Goal: Information Seeking & Learning: Learn about a topic

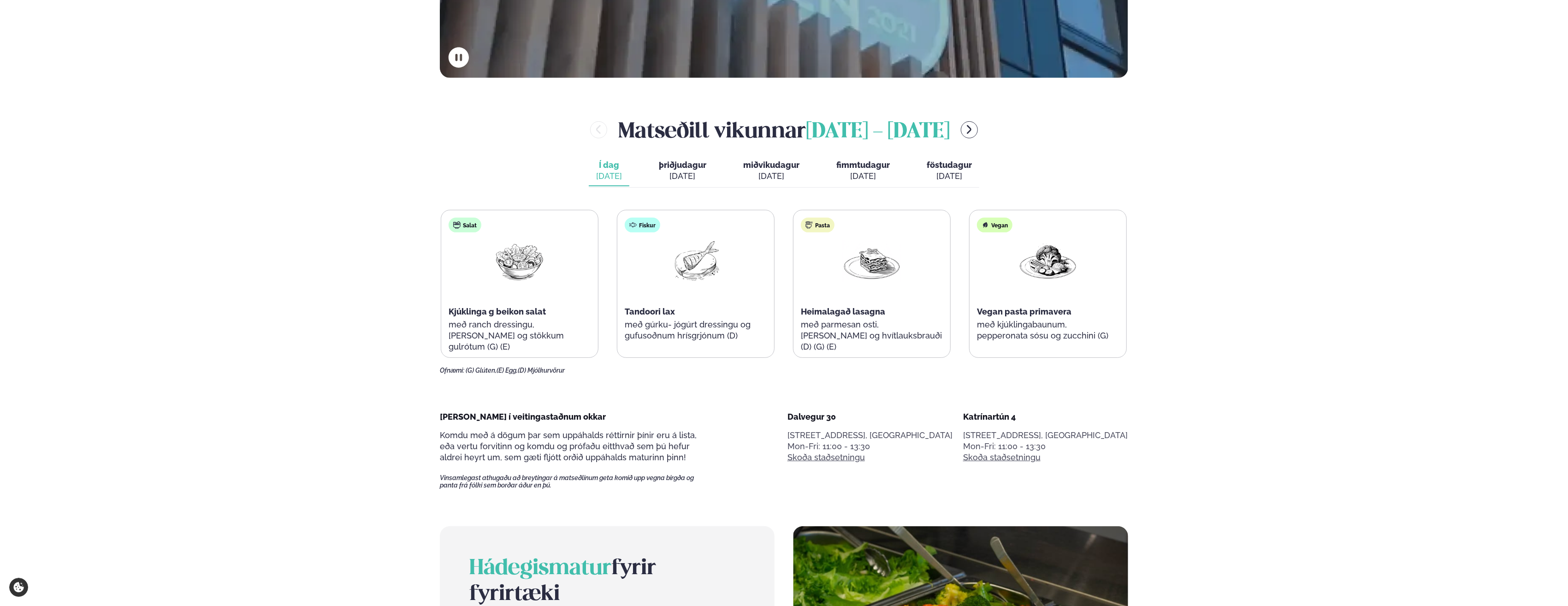
scroll to position [508, 0]
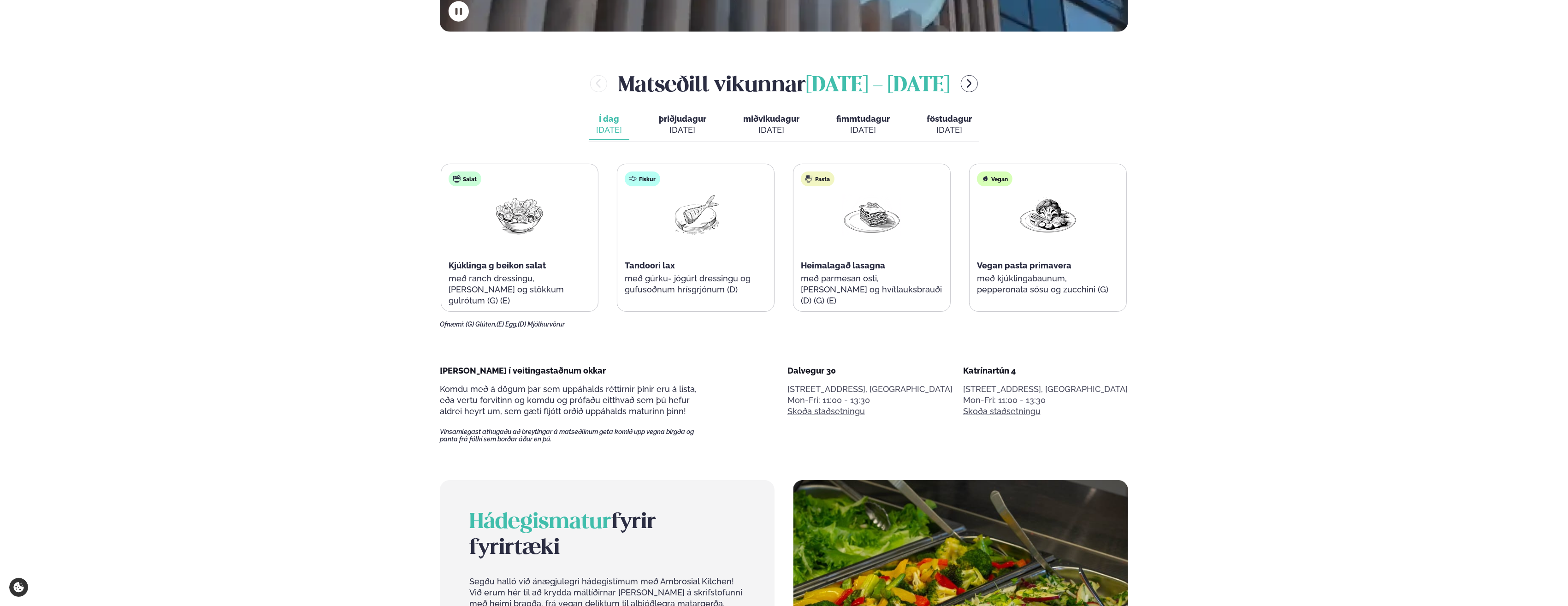
click at [671, 126] on div "[DATE]" at bounding box center [683, 130] width 48 height 11
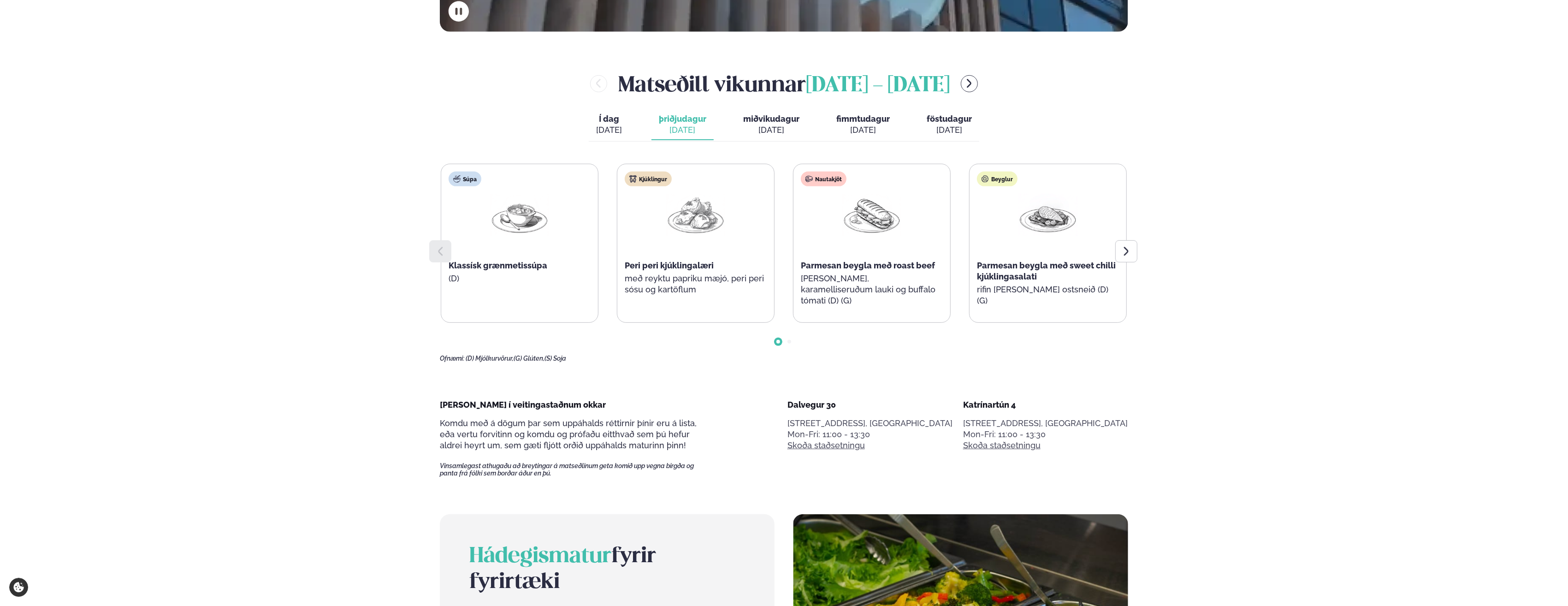
click at [767, 125] on div "[DATE]" at bounding box center [771, 130] width 56 height 11
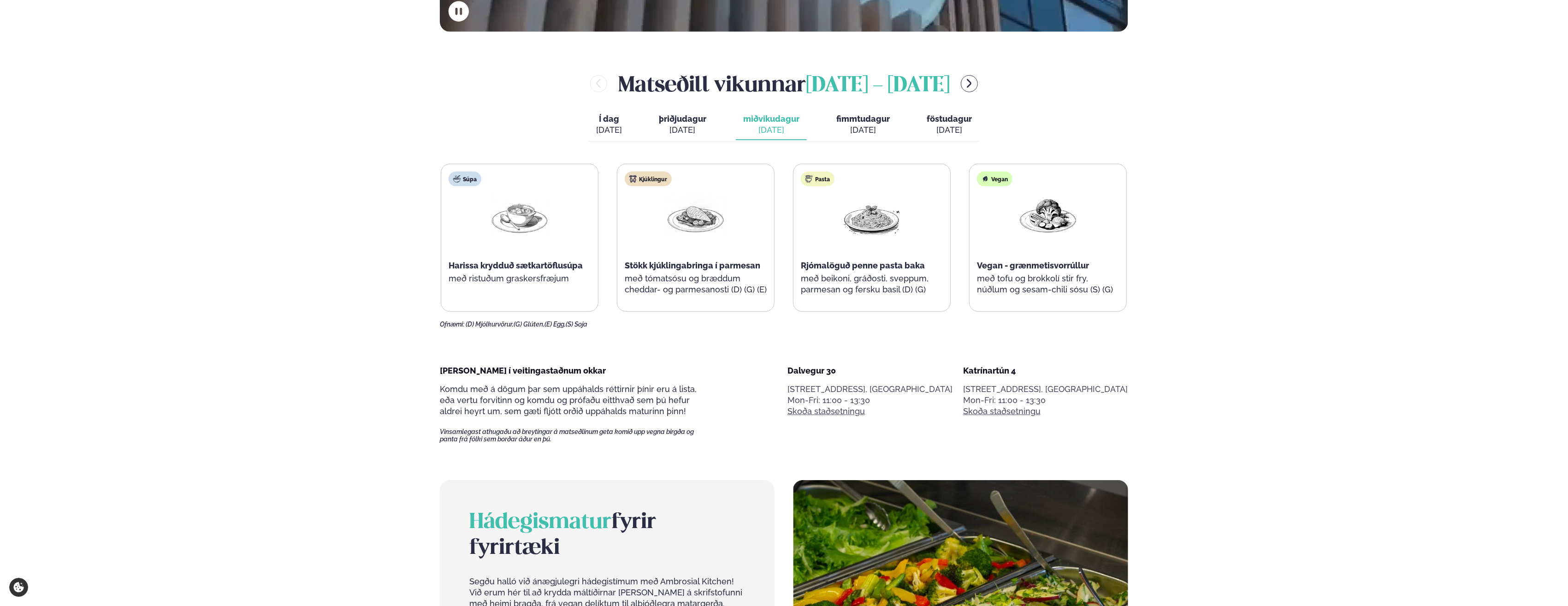
click at [849, 125] on div "[DATE]" at bounding box center [863, 130] width 53 height 11
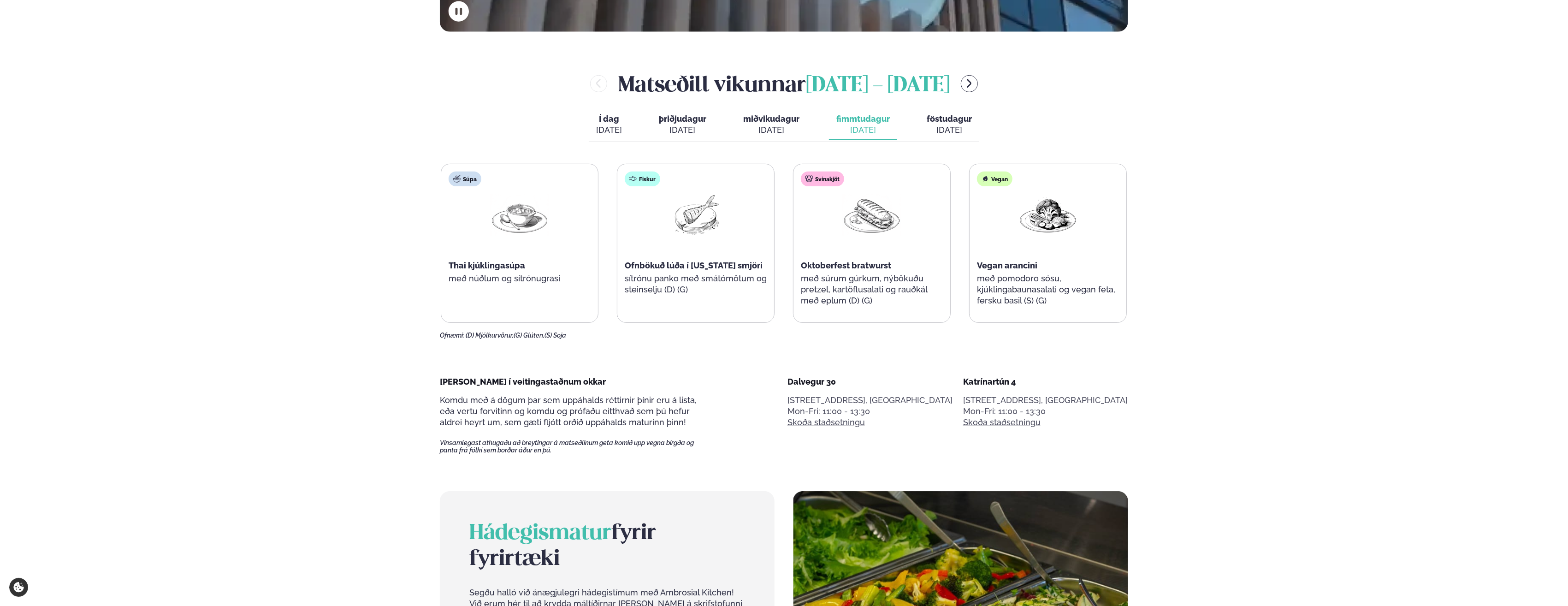
click at [667, 124] on button "þriðjudagur þri. [DATE]" at bounding box center [683, 125] width 62 height 30
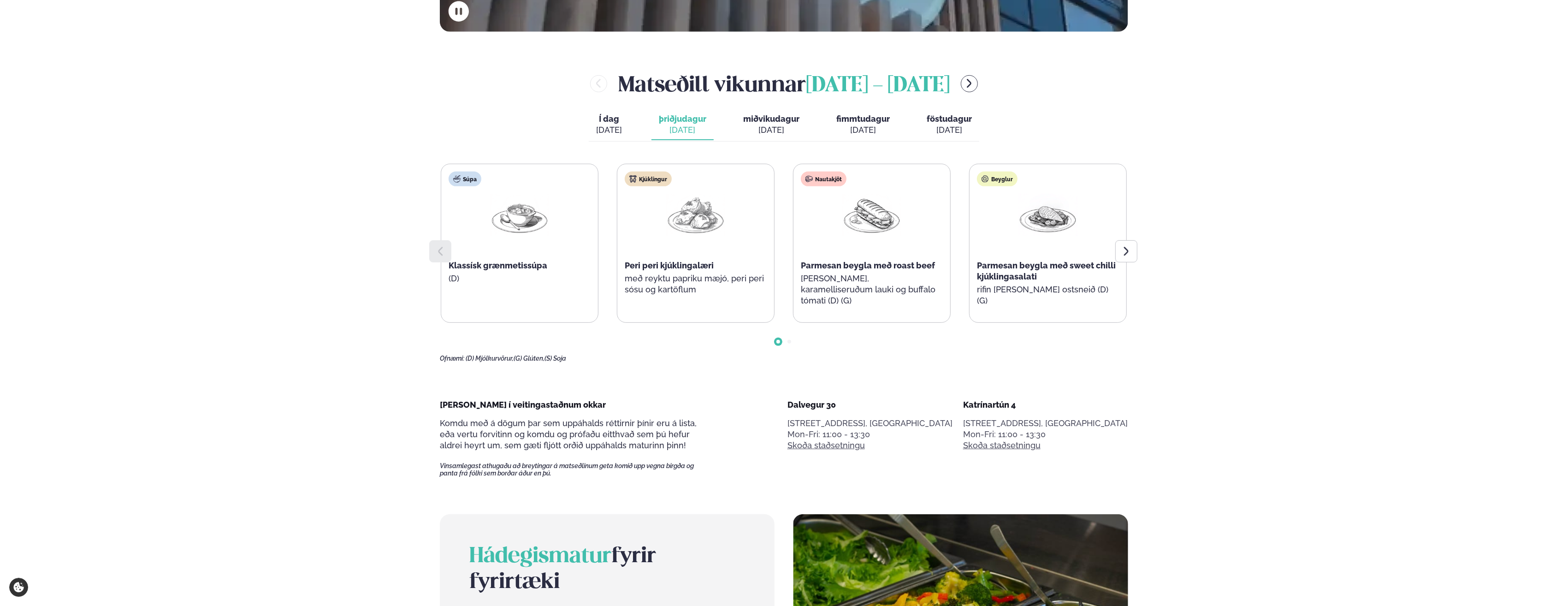
click at [610, 124] on span "Í dag" at bounding box center [609, 119] width 26 height 11
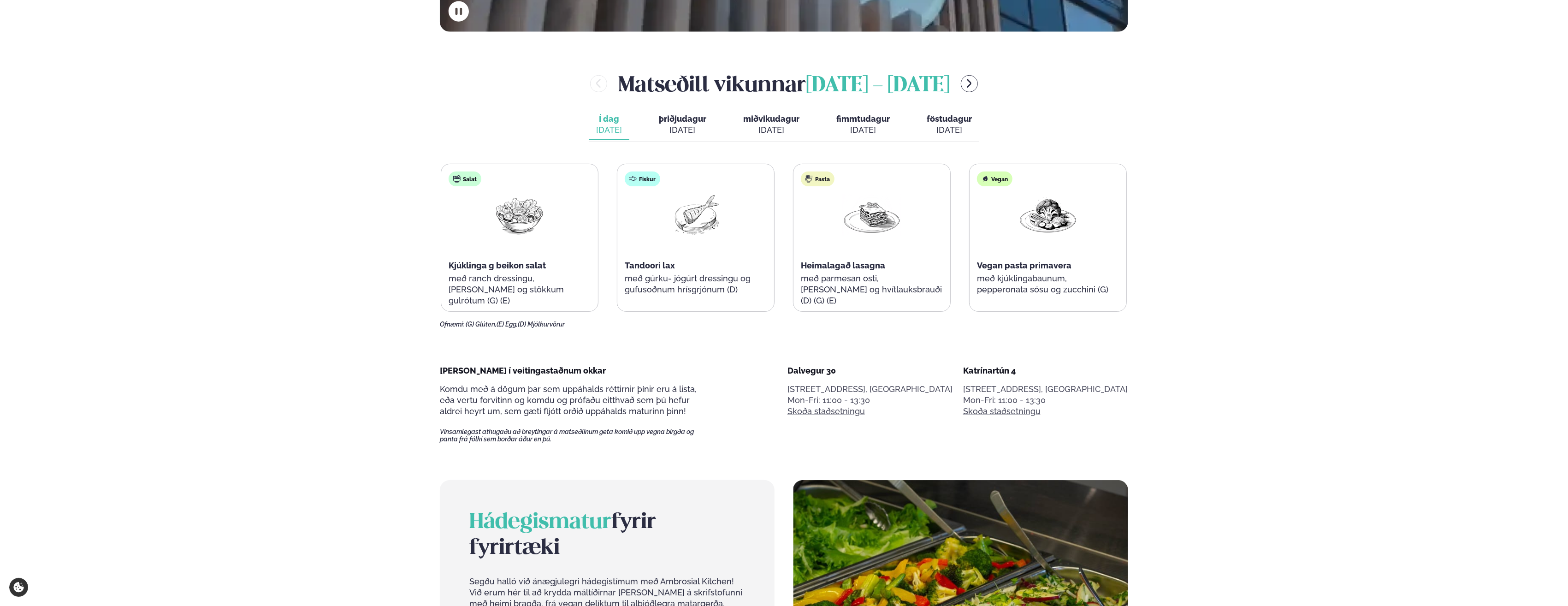
click at [855, 120] on span "fimmtudagur" at bounding box center [863, 119] width 53 height 10
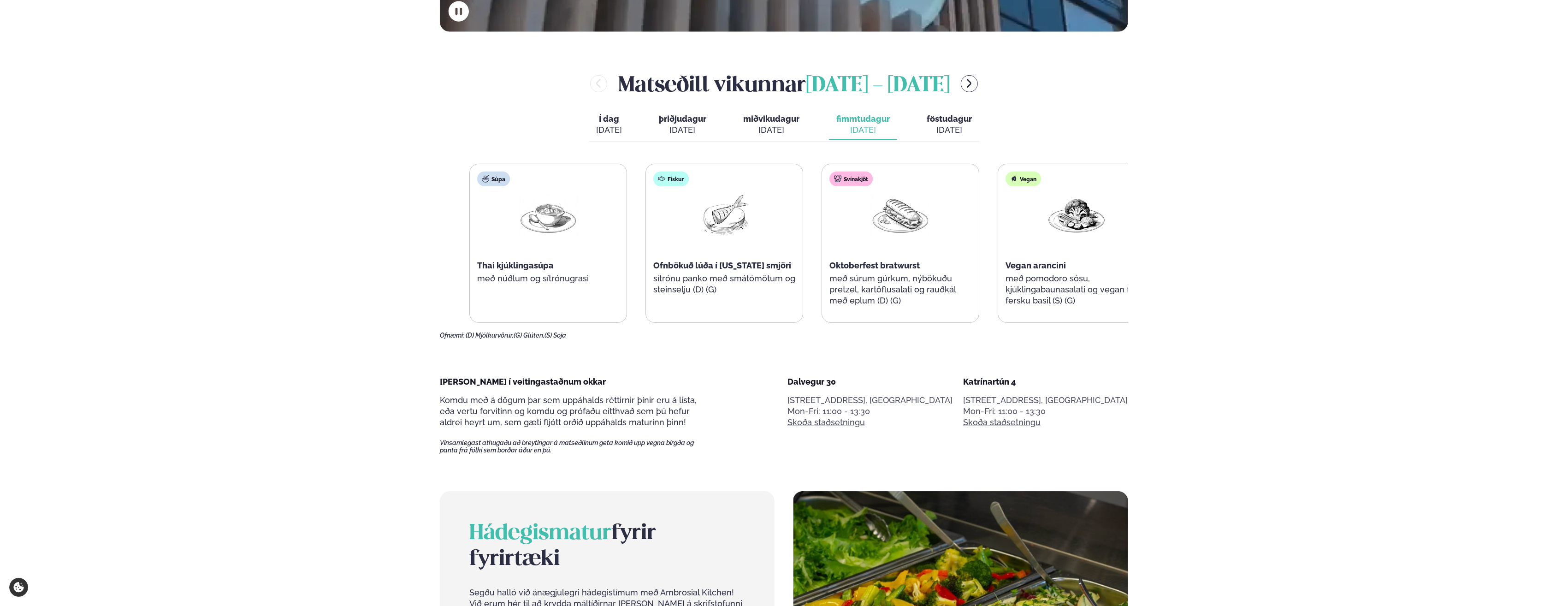
click at [684, 273] on div "Fiskur Ofnbökuð lúða í [US_STATE] smjöri sítrónu panko með smátómötum og steins…" at bounding box center [725, 238] width 157 height 148
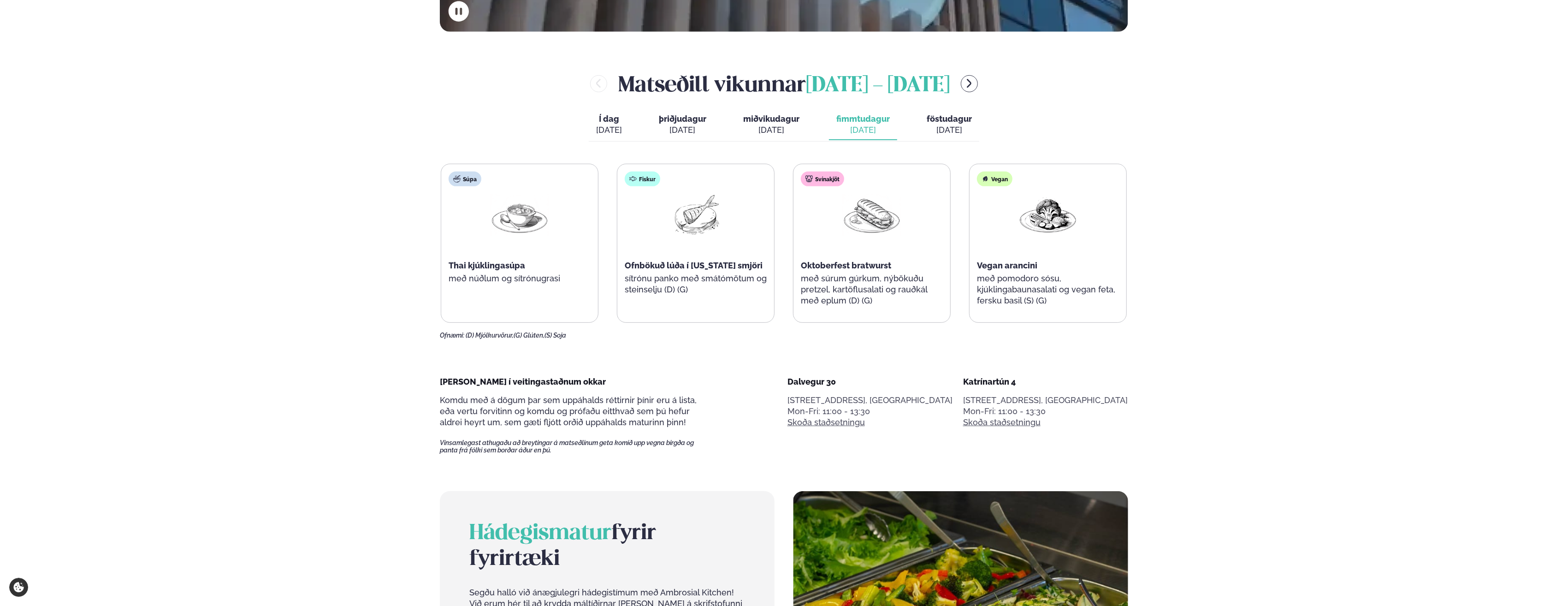
click at [675, 265] on span "Ofnbökuð lúða í [US_STATE] smjöri" at bounding box center [694, 265] width 138 height 10
click at [940, 124] on button "föstudagur fös. [DATE]" at bounding box center [949, 125] width 60 height 30
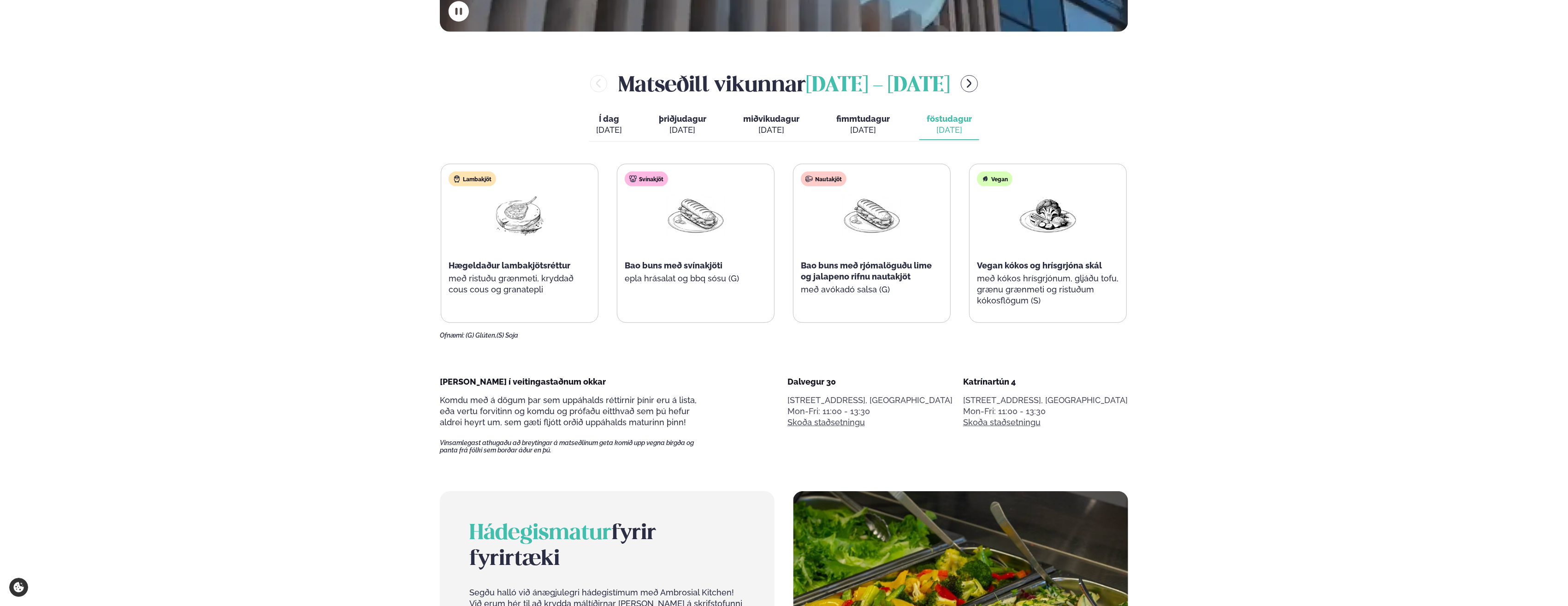
click at [771, 125] on div "[DATE]" at bounding box center [771, 130] width 56 height 11
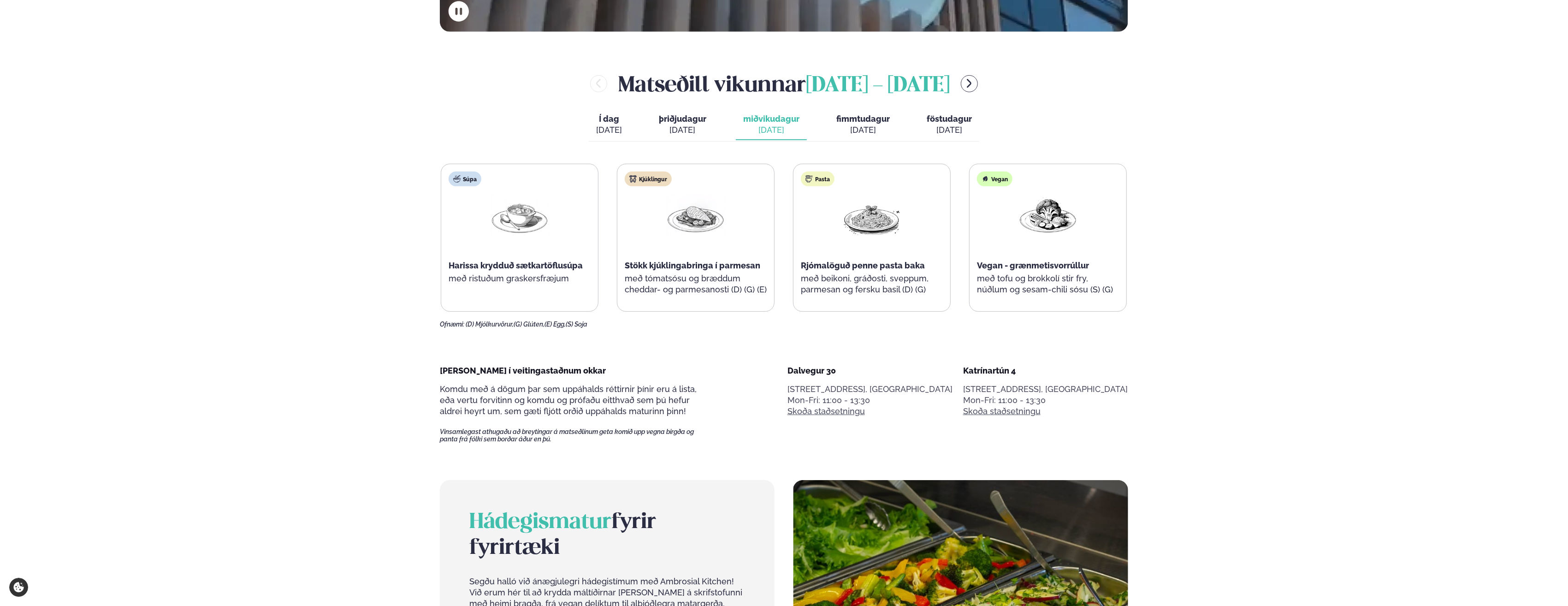
click at [715, 123] on div "Í dag Í d. [DATE] þriðjudagur þri. [DATE] miðvikudagur mið. [DATE] fimmtudagur …" at bounding box center [784, 125] width 390 height 32
click at [684, 122] on span "þriðjudagur" at bounding box center [683, 119] width 48 height 10
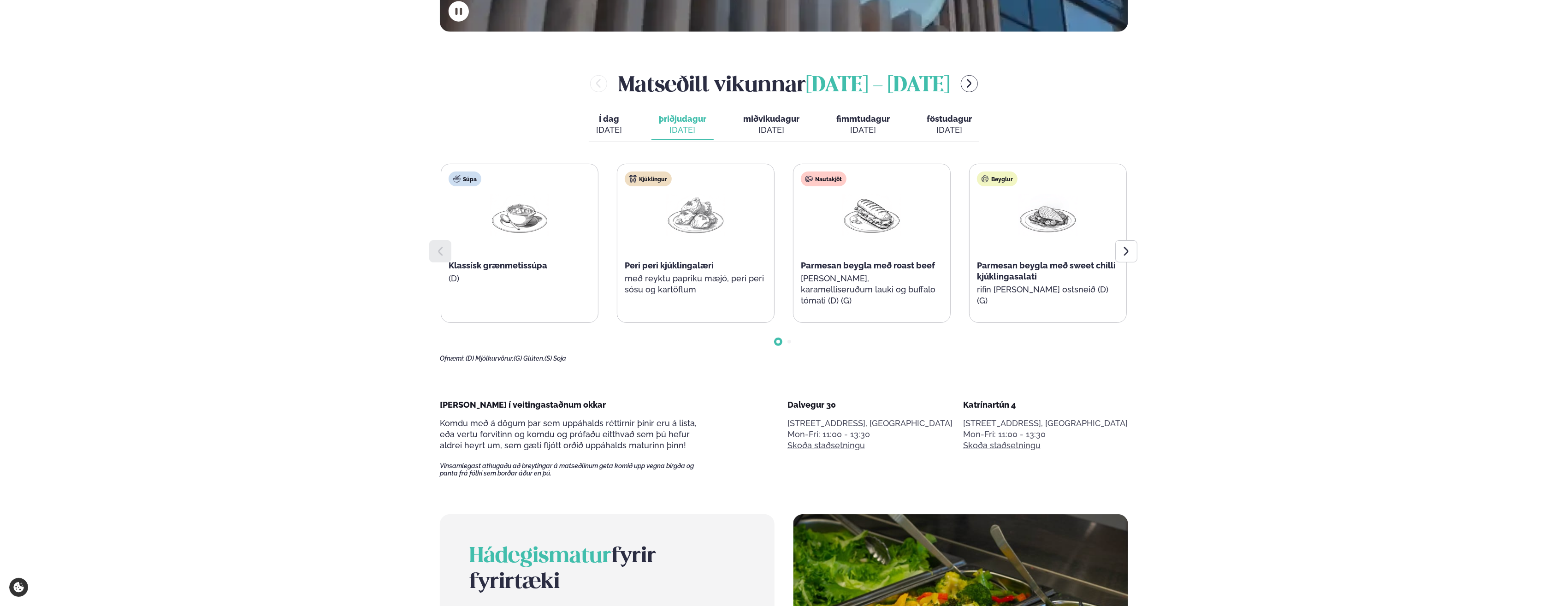
click at [610, 119] on span "Í dag" at bounding box center [609, 119] width 26 height 11
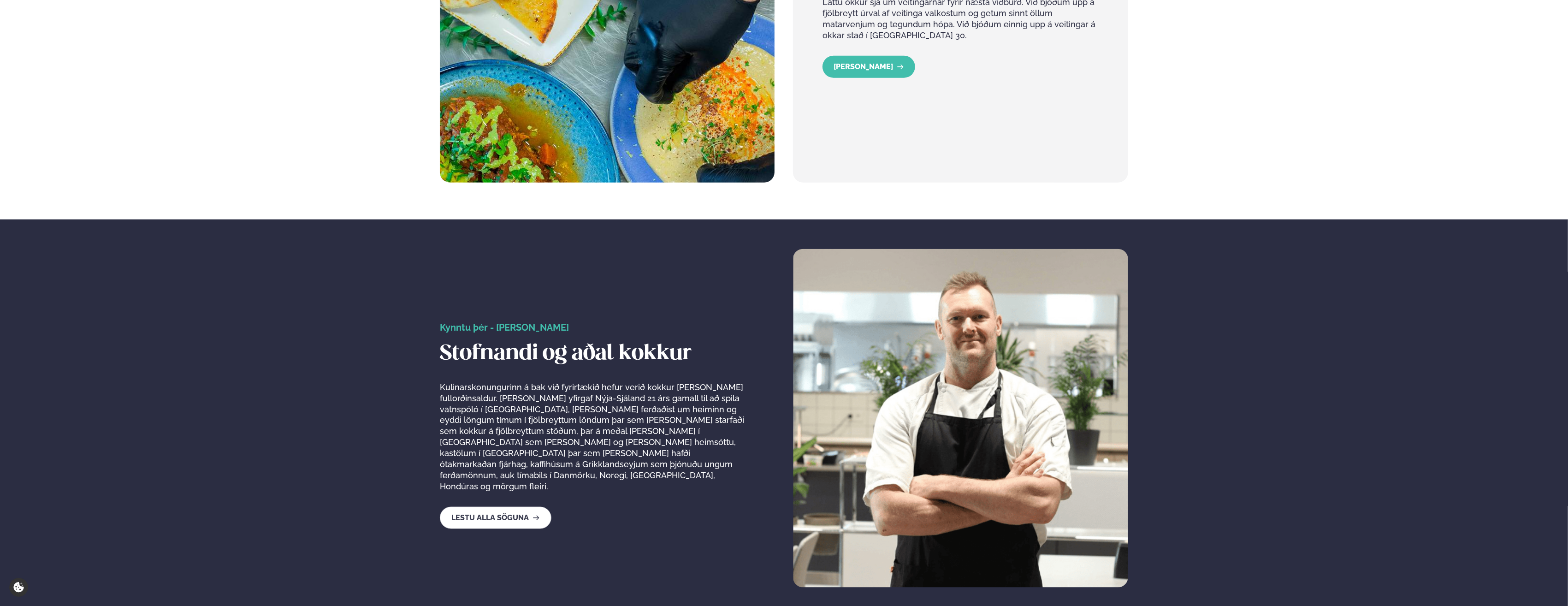
scroll to position [1404, 0]
